Goal: Understand process/instructions

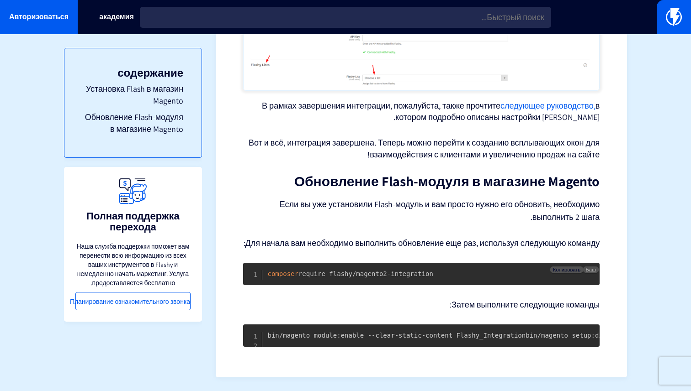
scroll to position [1182, 0]
click at [565, 328] on font "Копировать" at bounding box center [566, 331] width 27 height 6
click at [559, 267] on font "Копировать" at bounding box center [566, 270] width 27 height 6
click at [568, 267] on font "Копировать" at bounding box center [566, 270] width 27 height 6
click at [556, 267] on font "Копировать" at bounding box center [566, 270] width 27 height 6
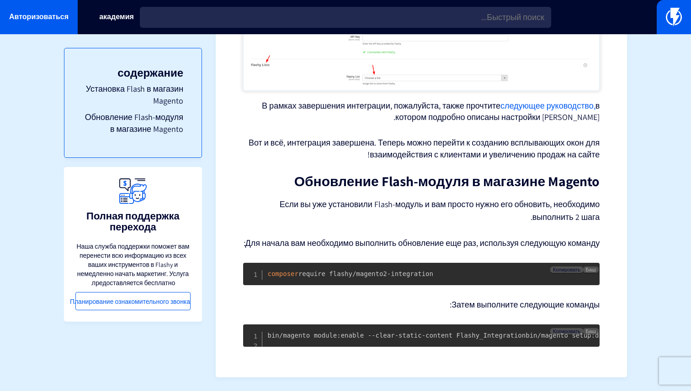
drag, startPoint x: 364, startPoint y: 337, endPoint x: 260, endPoint y: 319, distance: 106.0
click at [260, 325] on pre "bin/magento module:enable --clear-static-content Flashy_Integration bin/magento…" at bounding box center [421, 336] width 356 height 22
copy code "bin/magento setup:di:compile bin/magento setup:upgrade bin/magento cache:flush"
click at [379, 339] on pre "bin/magento module:enable --clear-static-content Flashy_Integration bin/magento…" at bounding box center [421, 336] width 356 height 22
drag, startPoint x: 377, startPoint y: 339, endPoint x: 248, endPoint y: 302, distance: 134.6
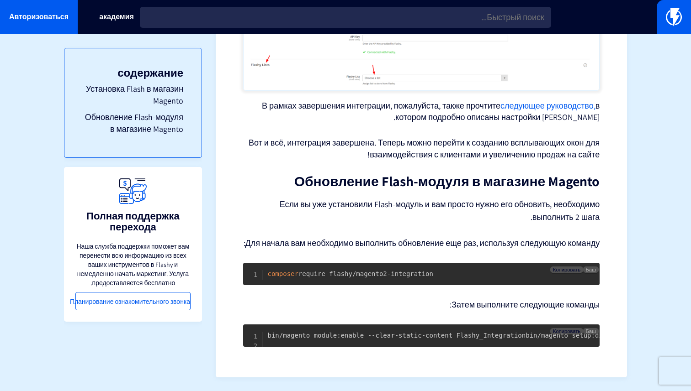
click at [248, 325] on pre "bin/magento module:enable --clear-static-content Flashy_Integration bin/magento…" at bounding box center [421, 336] width 356 height 22
copy code "bin/magento module:enable --clear-static-content Flashy_Integration bin/magento…"
